Goal: Information Seeking & Learning: Learn about a topic

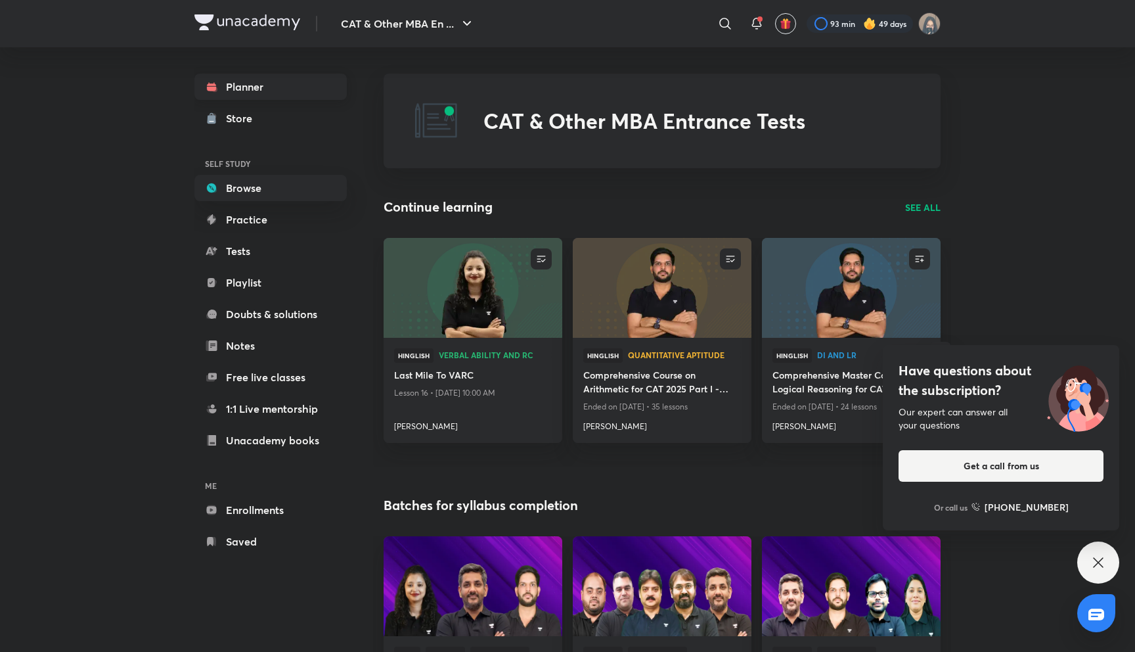
click at [296, 89] on link "Planner" at bounding box center [270, 87] width 152 height 26
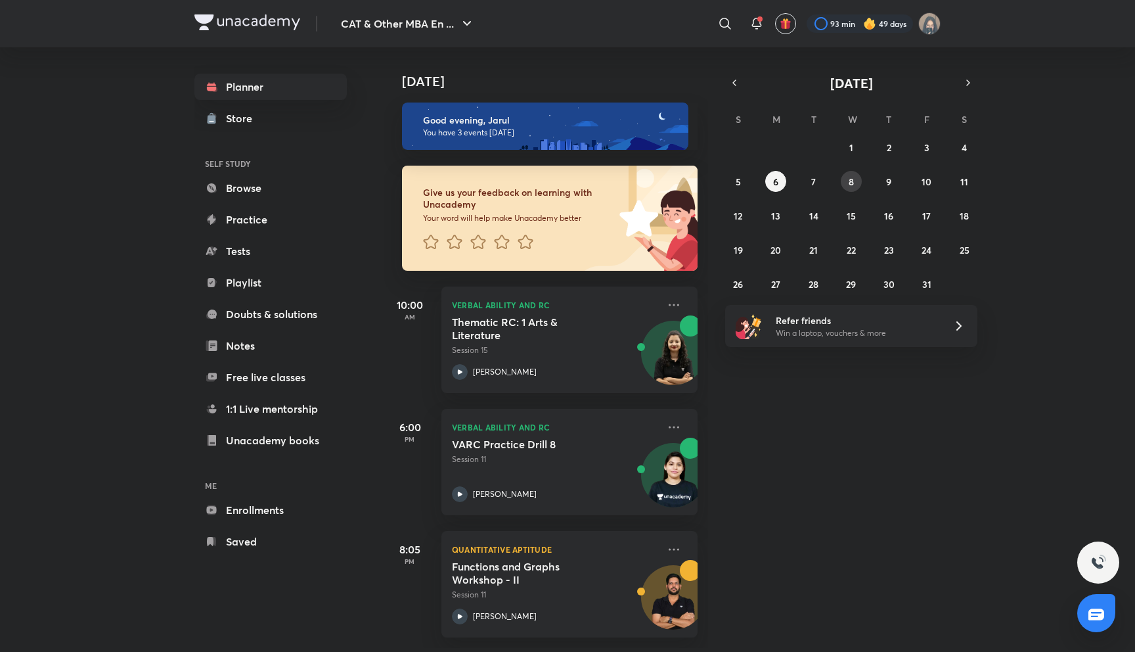
click at [845, 181] on button "8" at bounding box center [851, 181] width 21 height 21
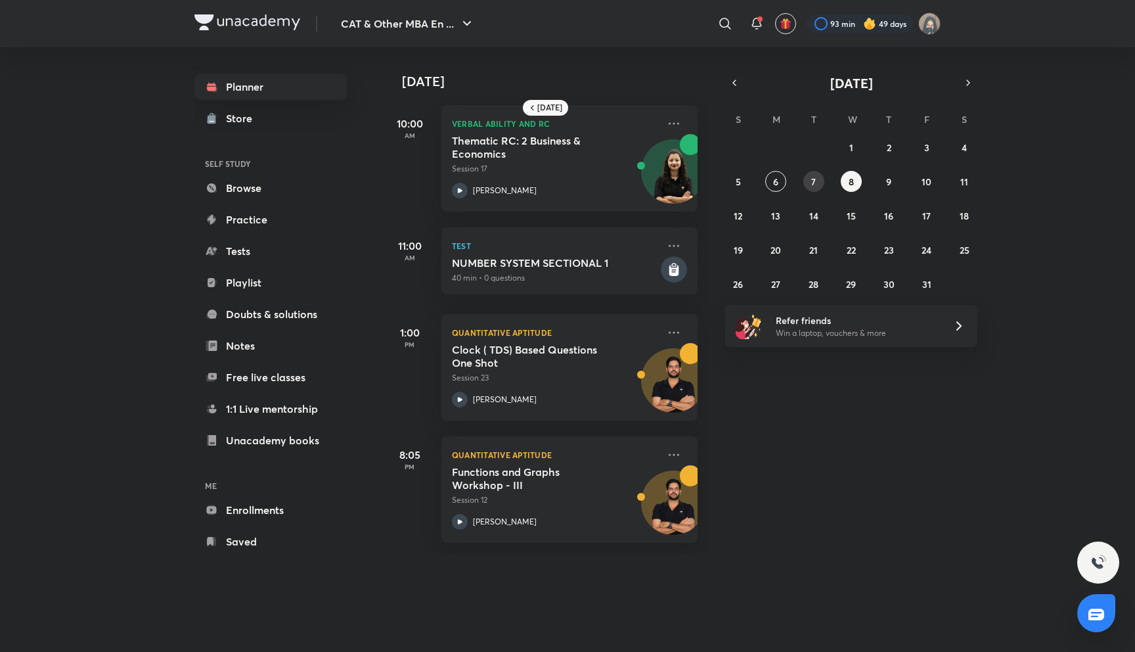
click at [807, 187] on button "7" at bounding box center [813, 181] width 21 height 21
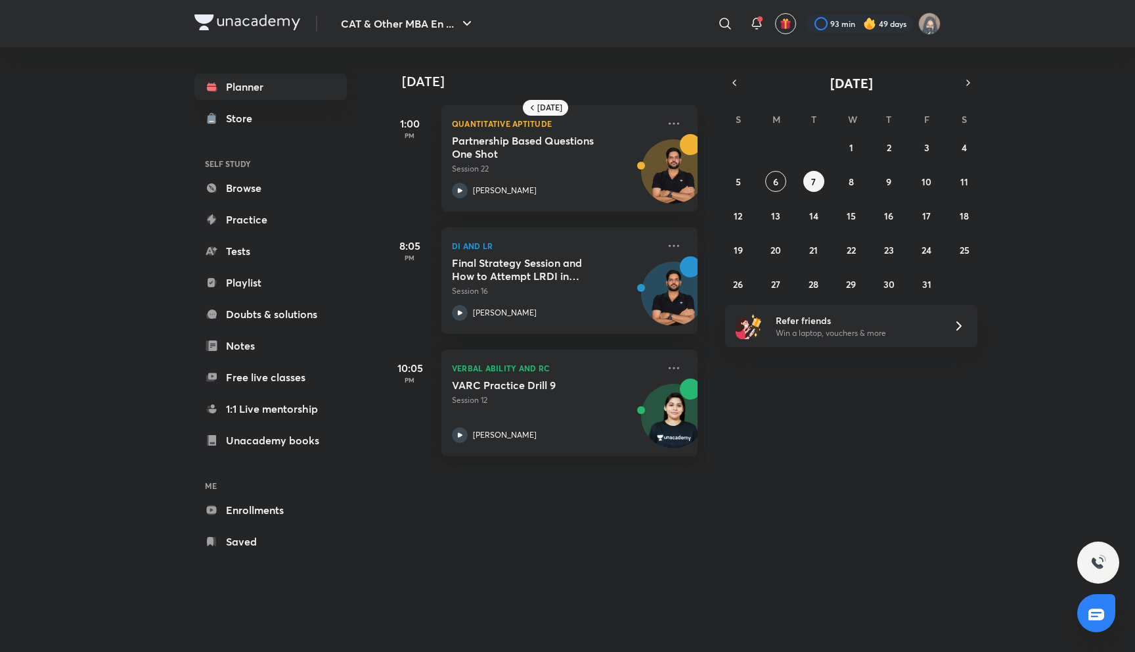
click at [898, 192] on div "28 29 30 1 2 3 4 5 6 7 8 9 10 11 12 13 14 15 16 17 18 19 20 21 22 23 24 25 26 2…" at bounding box center [851, 216] width 252 height 158
click at [895, 192] on div "28 29 30 1 2 3 4 5 6 7 8 9 10 11 12 13 14 15 16 17 18 19 20 21 22 23 24 25 26 2…" at bounding box center [851, 216] width 252 height 158
click at [892, 186] on button "9" at bounding box center [888, 181] width 21 height 21
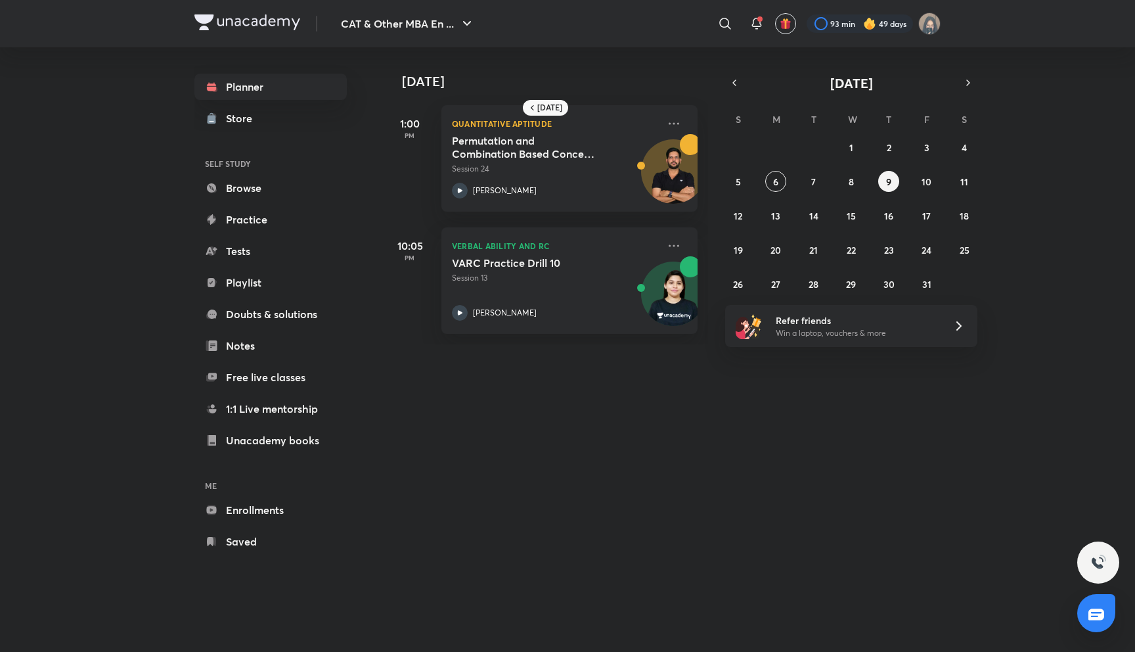
click at [784, 189] on div "28 29 30 1 2 3 4 5 6 7 8 9 10 11 12 13 14 15 16 17 18 19 20 21 22 23 24 25 26 2…" at bounding box center [851, 216] width 252 height 158
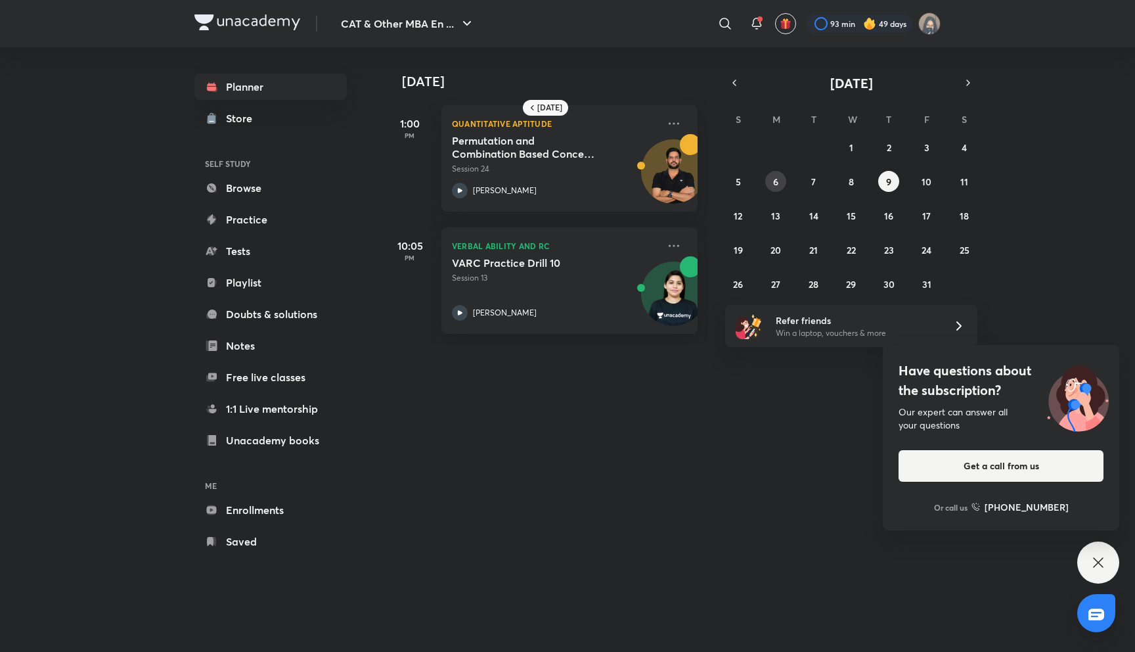
click at [775, 189] on button "6" at bounding box center [775, 181] width 21 height 21
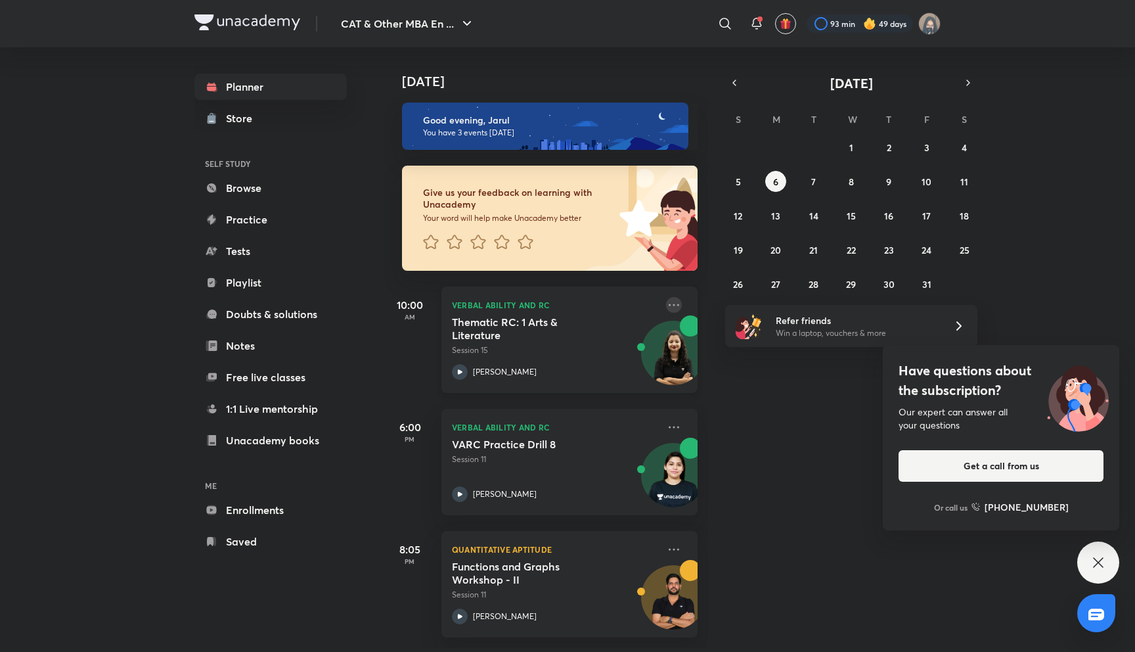
click at [674, 303] on icon at bounding box center [674, 305] width 16 height 16
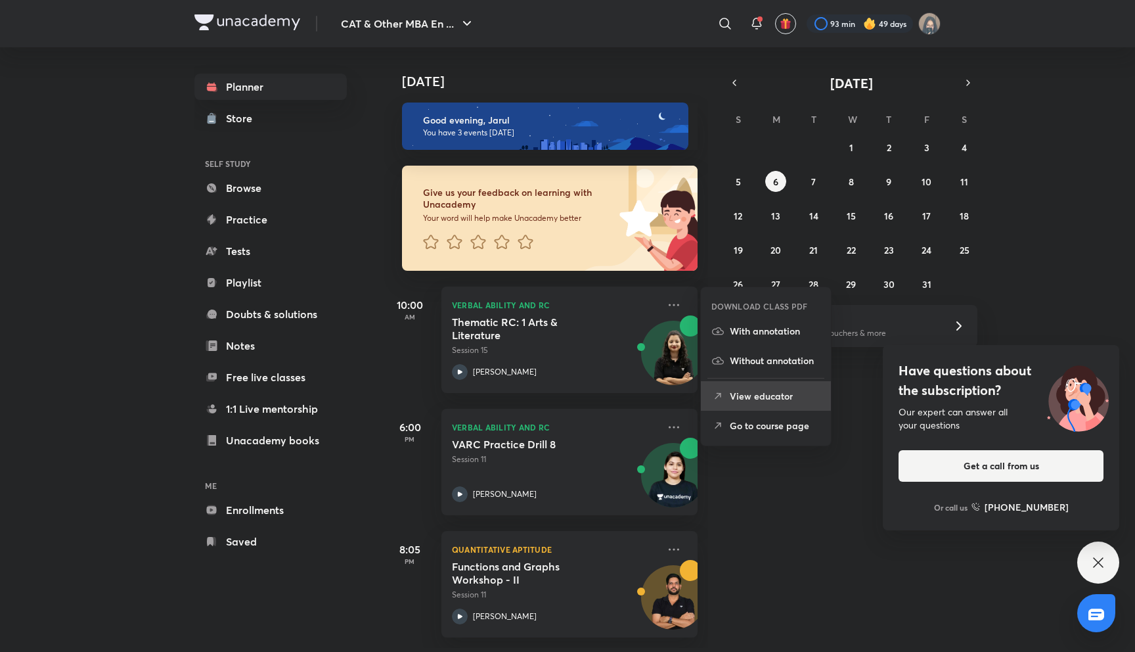
click at [756, 386] on li "View educator" at bounding box center [766, 396] width 130 height 30
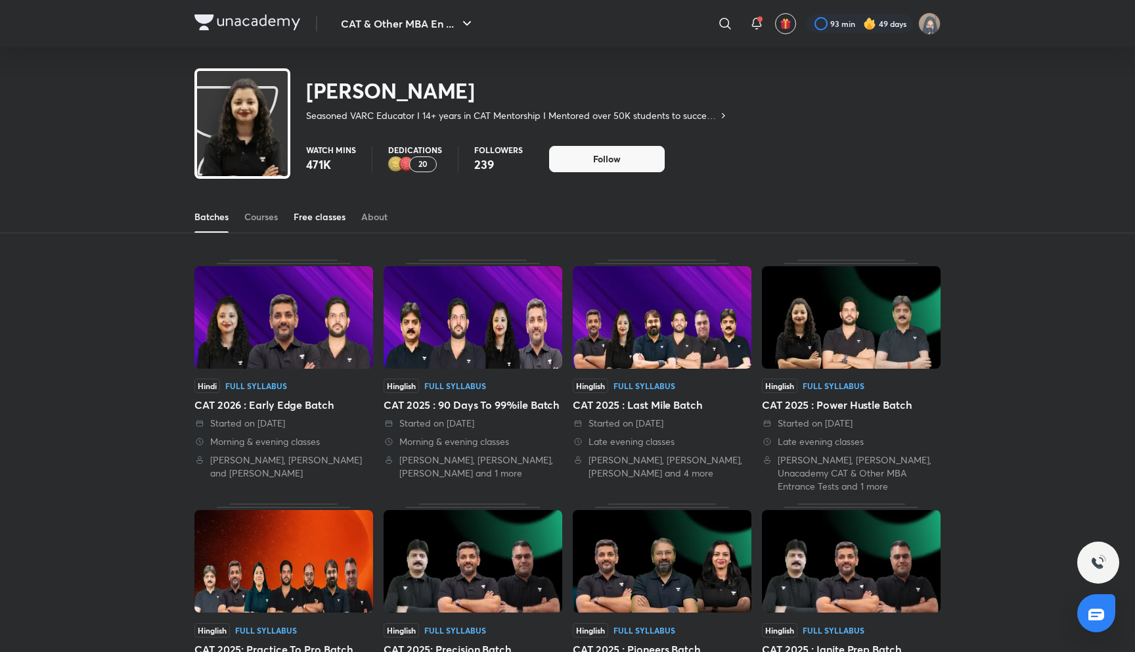
click at [306, 223] on link "Free classes" at bounding box center [320, 217] width 52 height 32
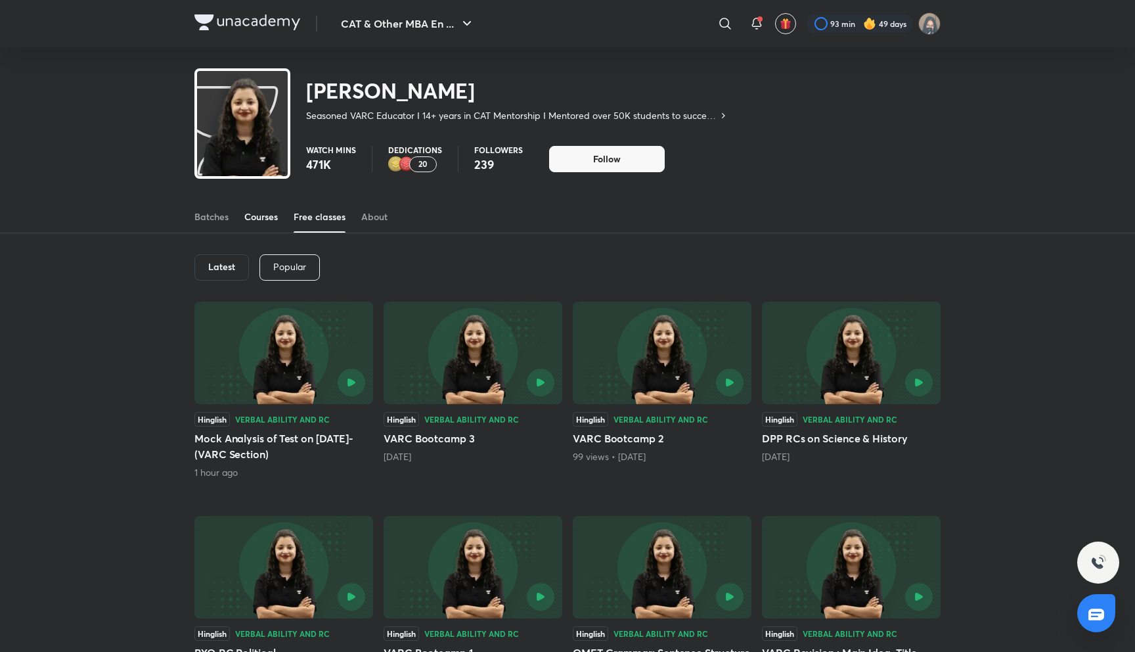
click at [266, 218] on div "Courses" at bounding box center [261, 216] width 34 height 13
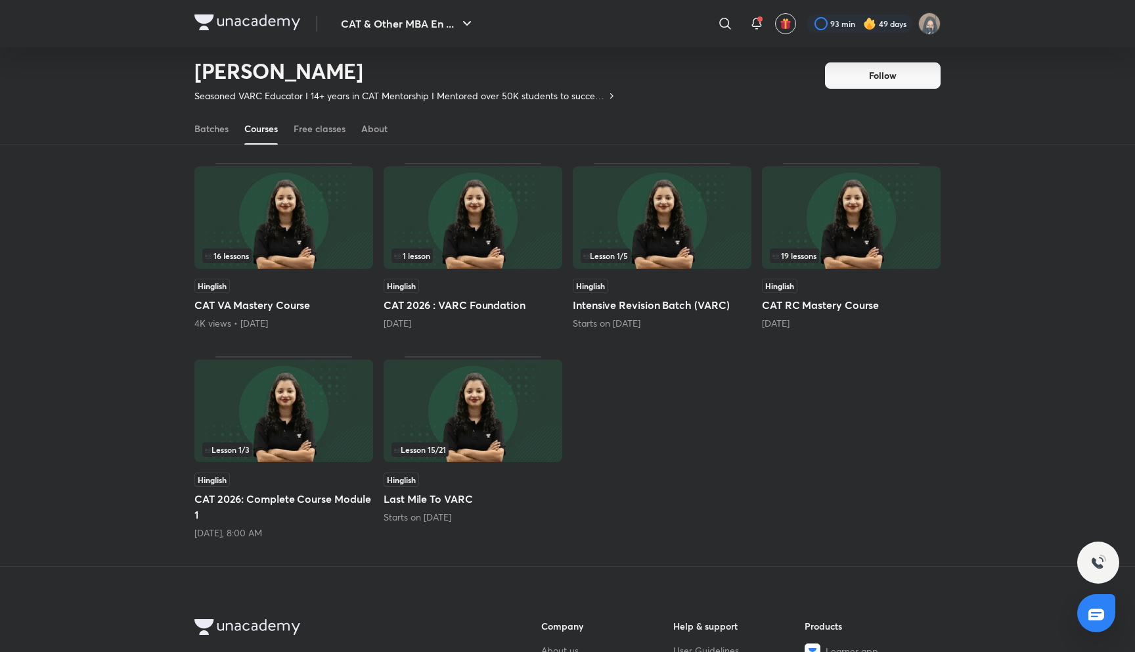
scroll to position [102, 0]
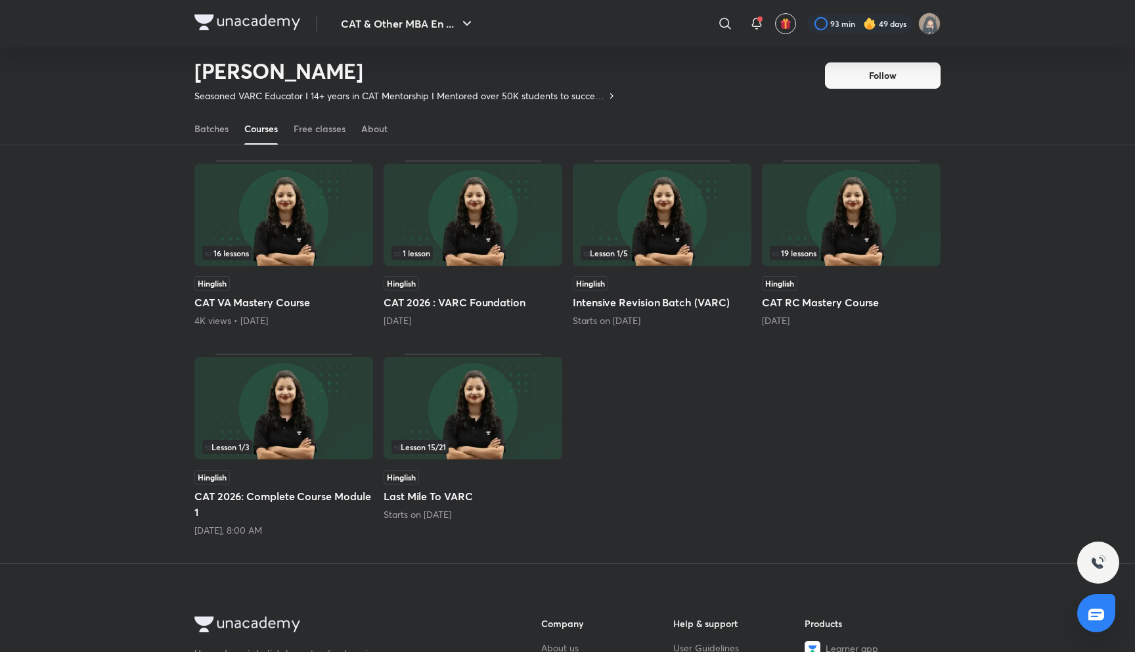
click at [241, 532] on div "Tomorrow, 8:00 AM" at bounding box center [283, 530] width 179 height 13
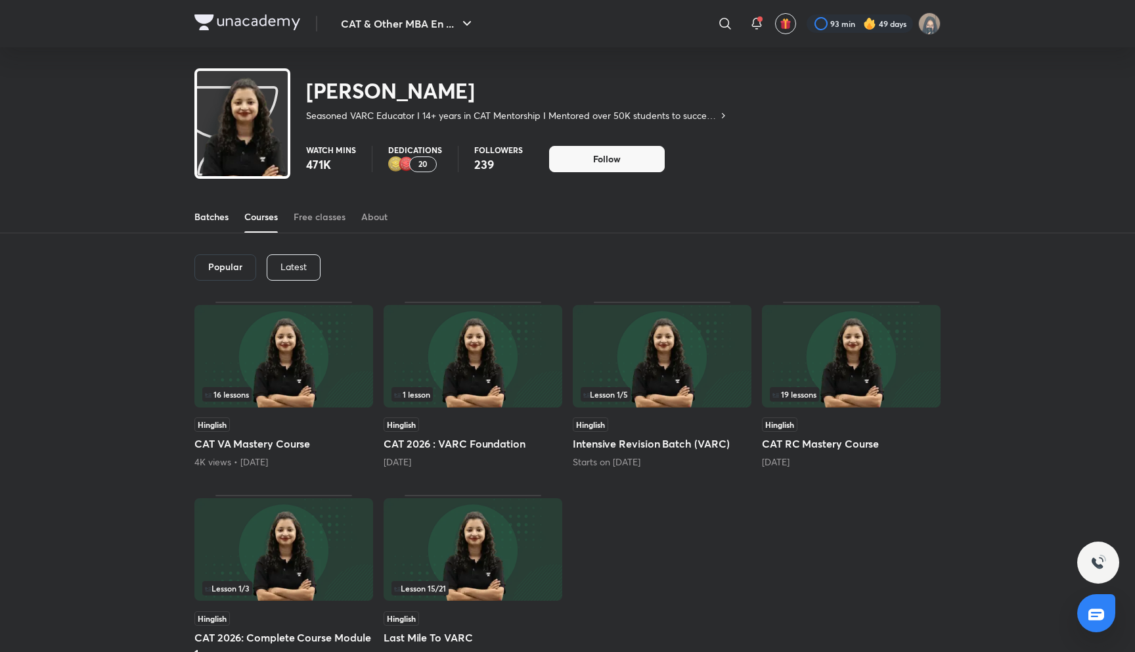
click at [210, 221] on div "Batches" at bounding box center [211, 216] width 34 height 13
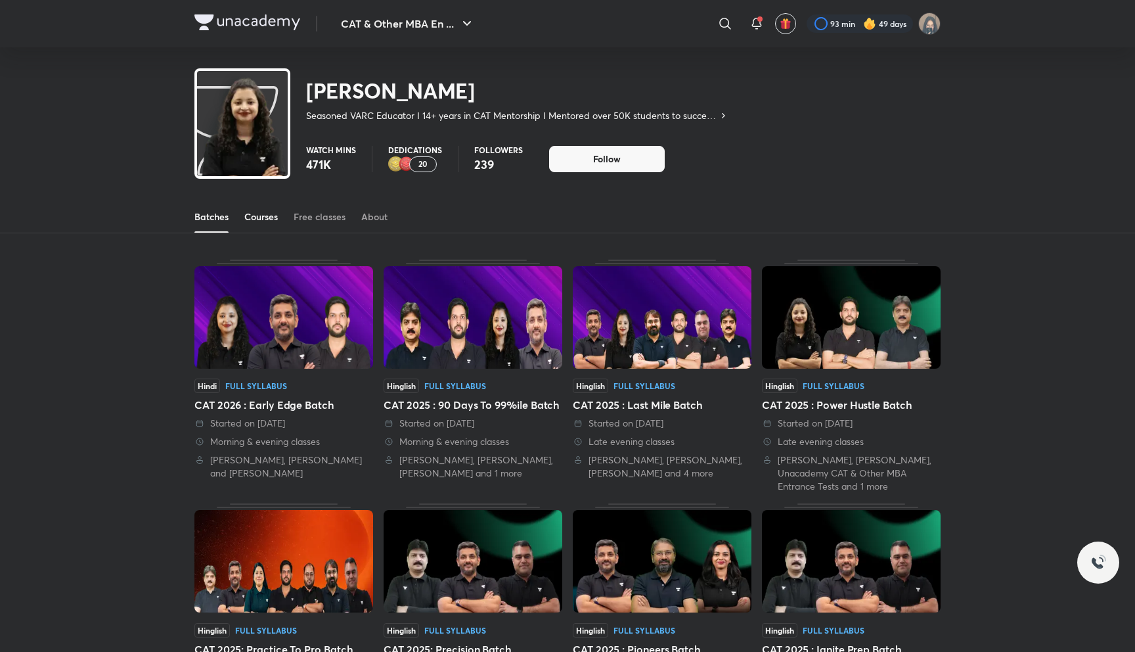
click at [250, 218] on div "Courses" at bounding box center [261, 216] width 34 height 13
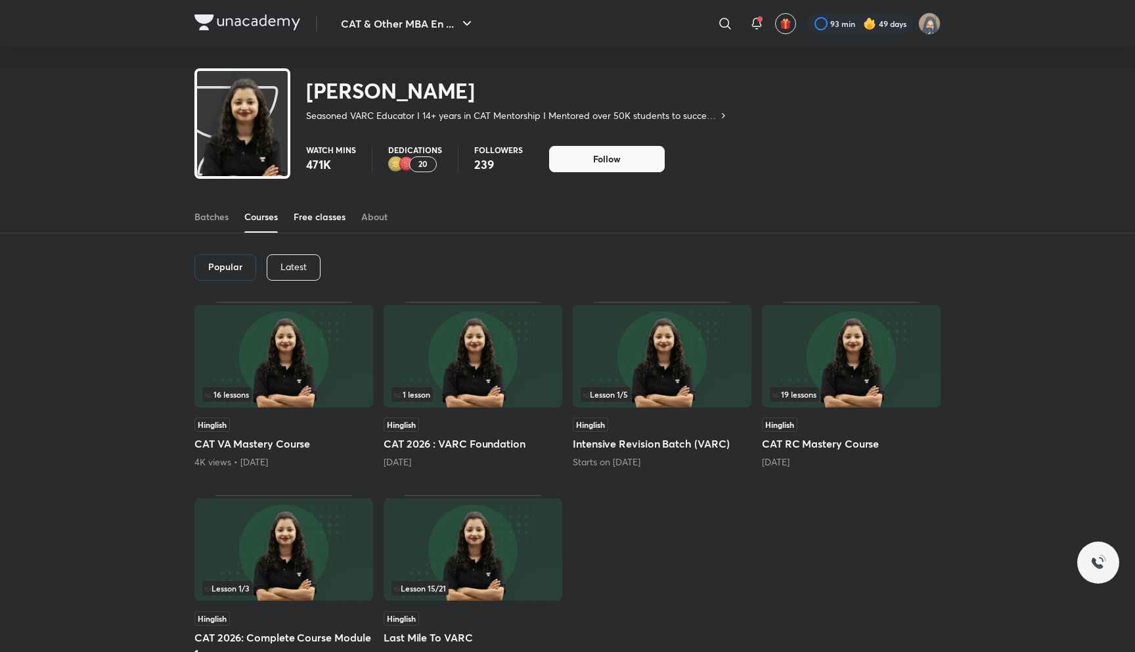
click at [304, 221] on div "Free classes" at bounding box center [320, 216] width 52 height 13
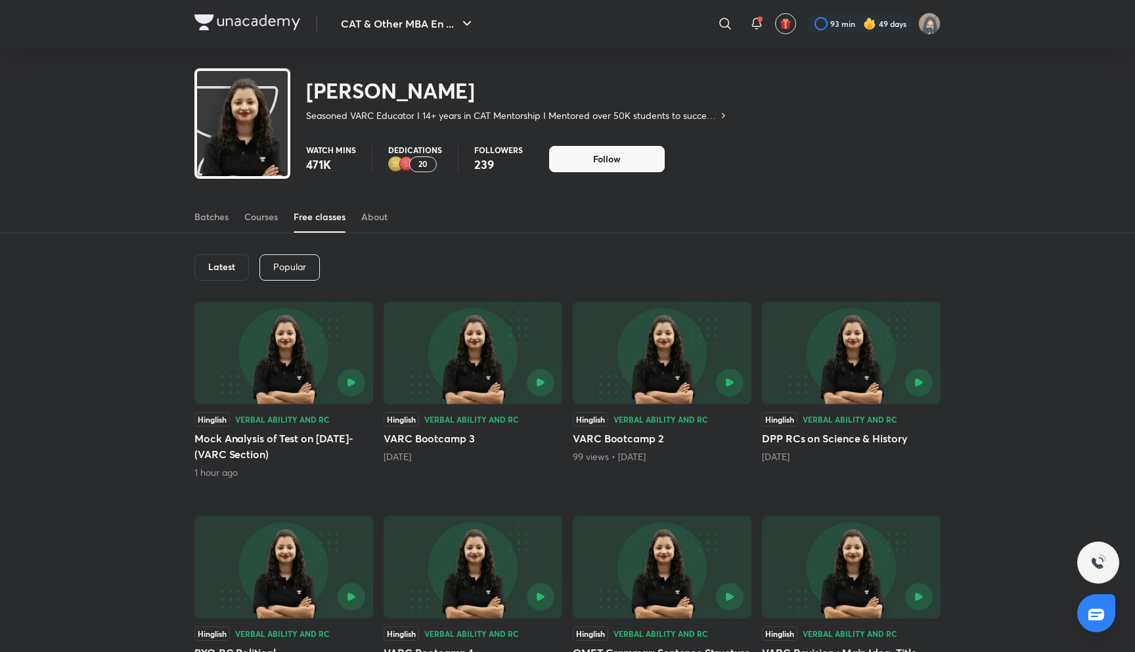
click at [307, 261] on div "Popular" at bounding box center [290, 267] width 60 height 26
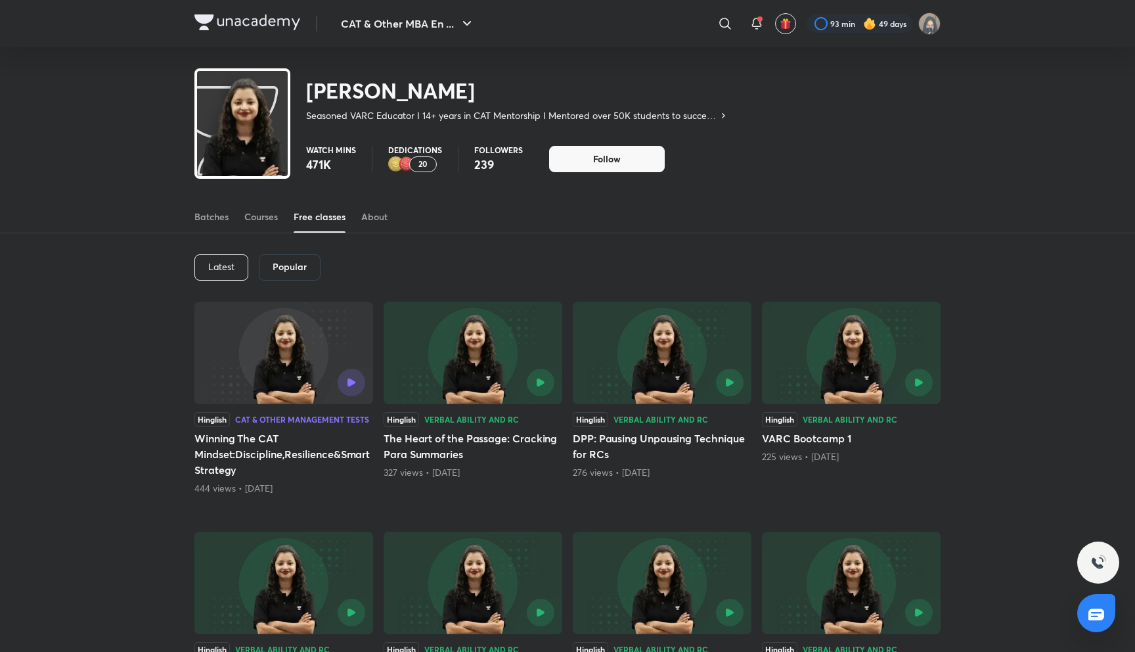
click at [238, 270] on div "Latest" at bounding box center [221, 267] width 54 height 26
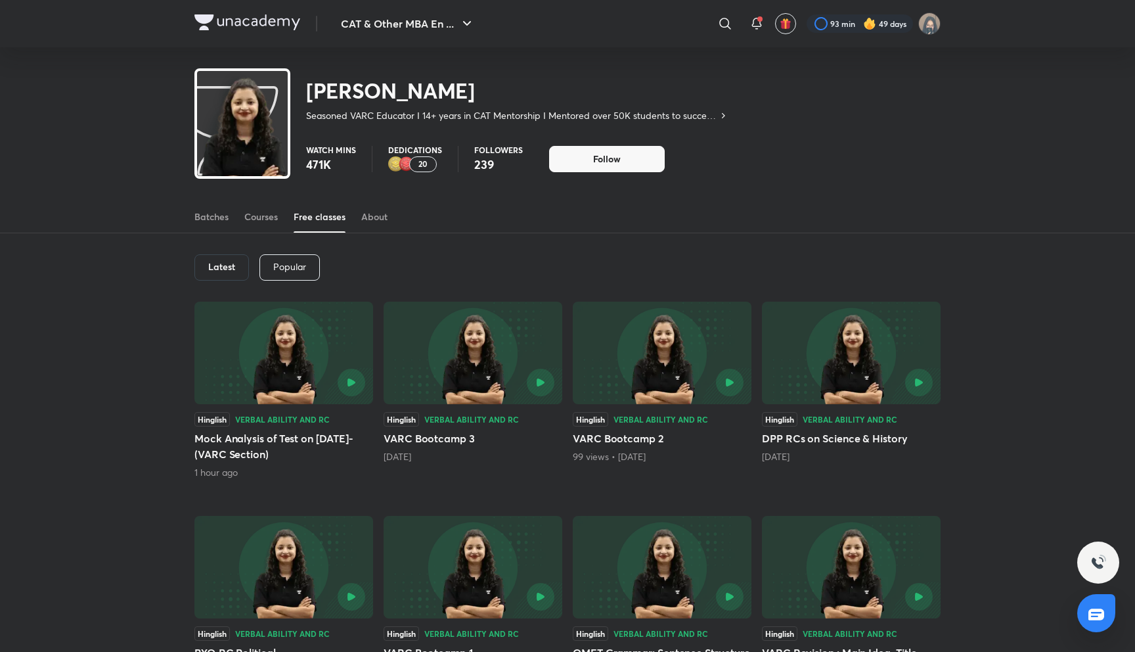
click at [361, 225] on div "Batches Courses Free classes About" at bounding box center [567, 217] width 746 height 32
click at [376, 225] on link "About" at bounding box center [374, 217] width 26 height 32
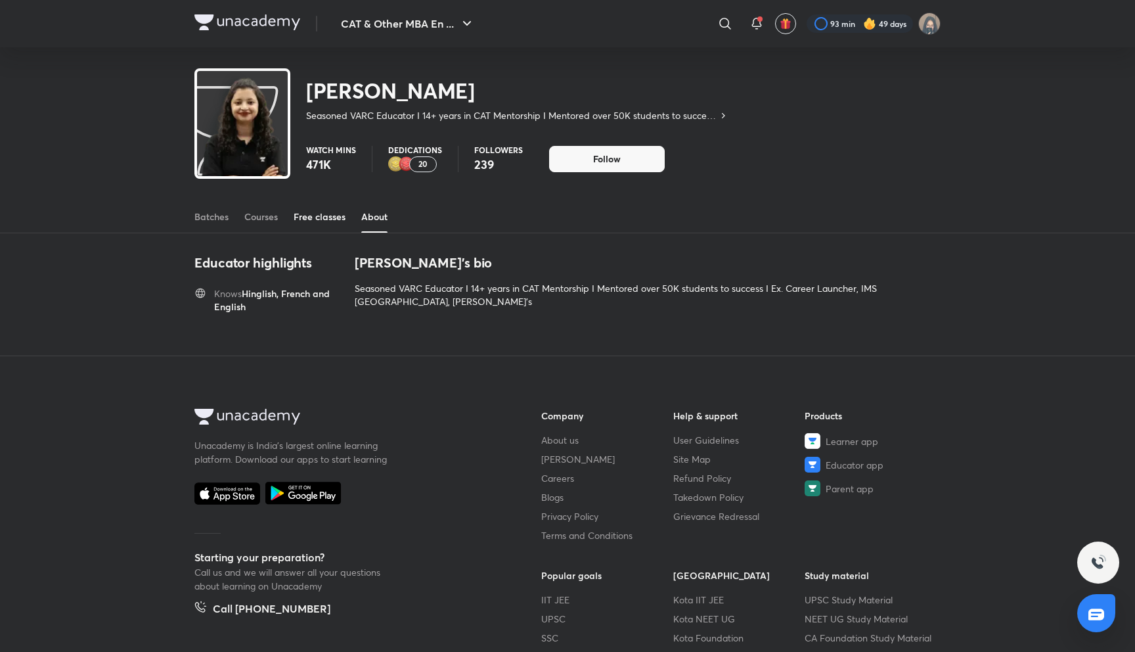
click at [332, 226] on link "Free classes" at bounding box center [320, 217] width 52 height 32
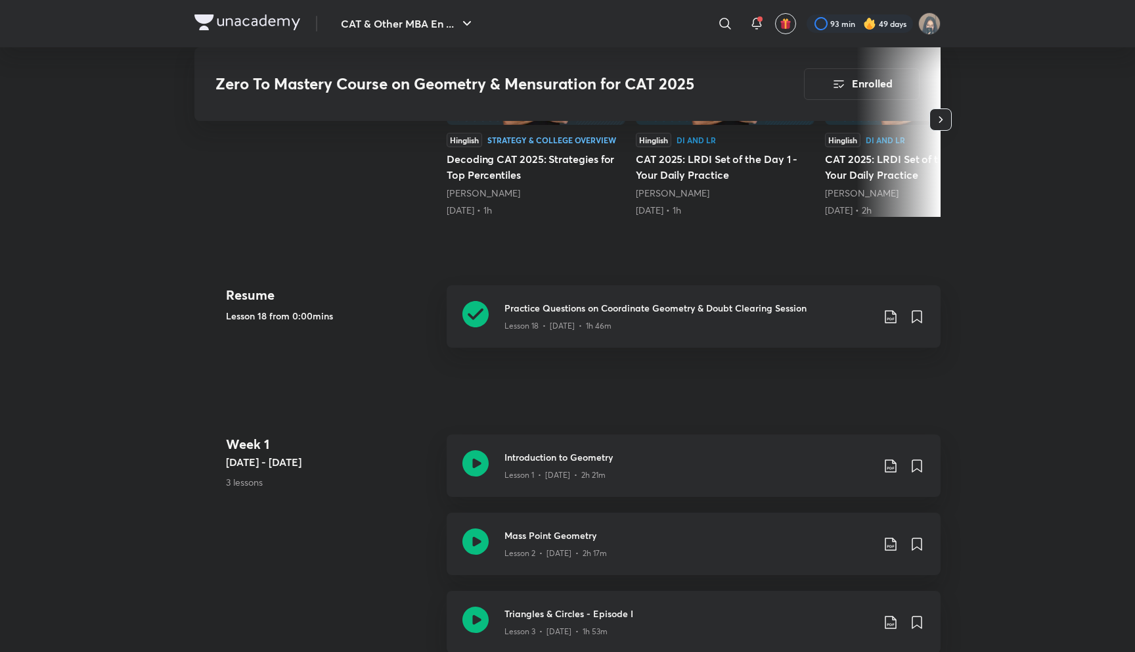
scroll to position [489, 0]
click at [497, 470] on div "Introduction to Geometry Lesson 1 • [DATE] • 2h 21m" at bounding box center [694, 465] width 494 height 62
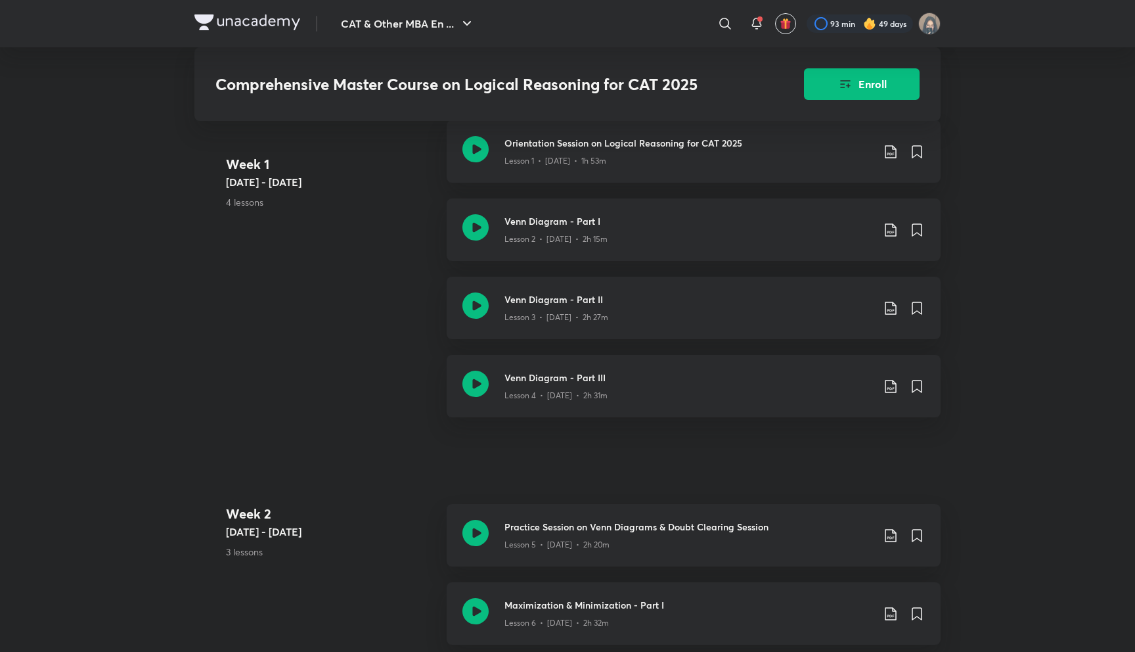
scroll to position [731, 0]
